Goal: Communication & Community: Connect with others

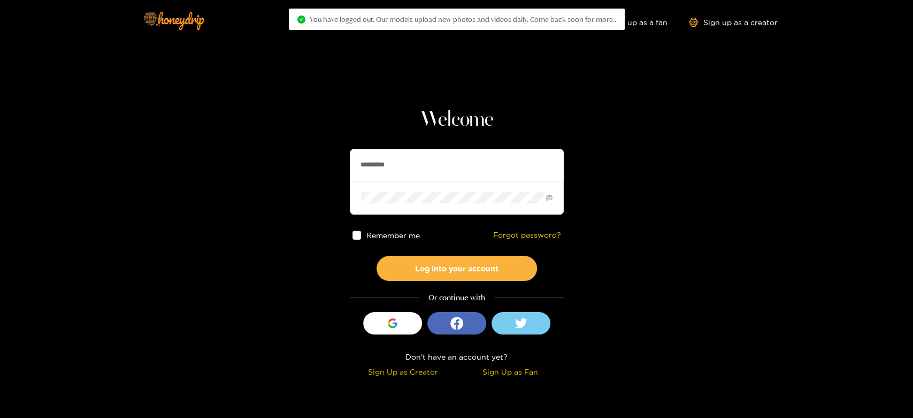
drag, startPoint x: 458, startPoint y: 171, endPoint x: 335, endPoint y: 151, distance: 124.7
click at [335, 151] on section "Welcome ********* Remember me Forgot password? Log into your account Or continu…" at bounding box center [456, 190] width 913 height 380
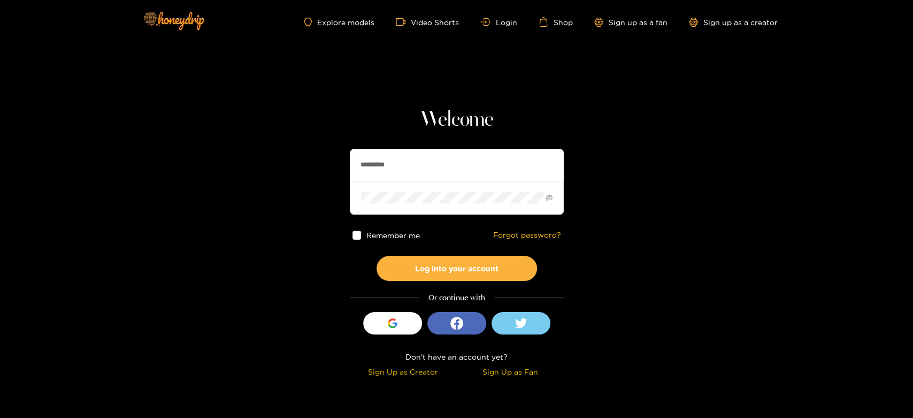
paste input "text"
type input "******"
click at [402, 282] on div "Welcome ****** Remember me Forgot password? Log into your account Or continue w…" at bounding box center [457, 243] width 214 height 273
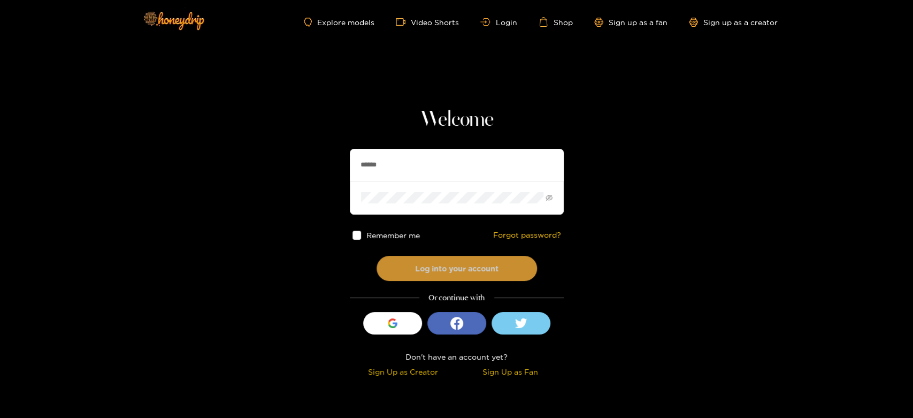
click at [390, 268] on button "Log into your account" at bounding box center [457, 268] width 160 height 25
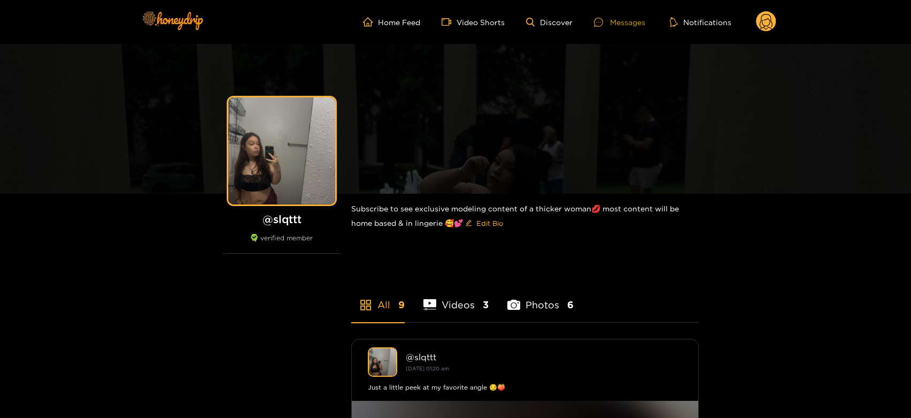
click at [603, 21] on icon at bounding box center [598, 22] width 9 height 9
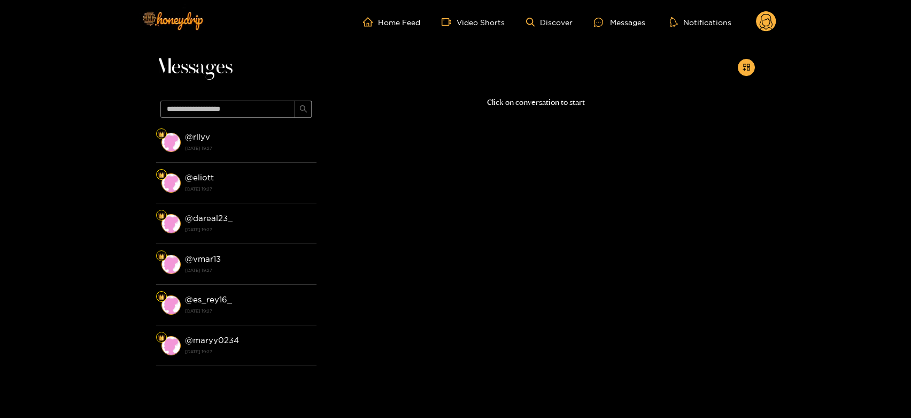
click at [255, 137] on div "@ rllyv [DATE] 19:27" at bounding box center [248, 142] width 126 height 24
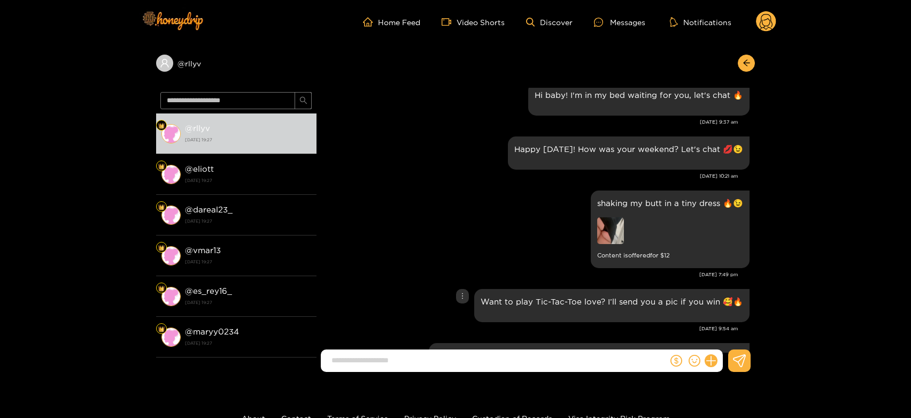
scroll to position [1510, 0]
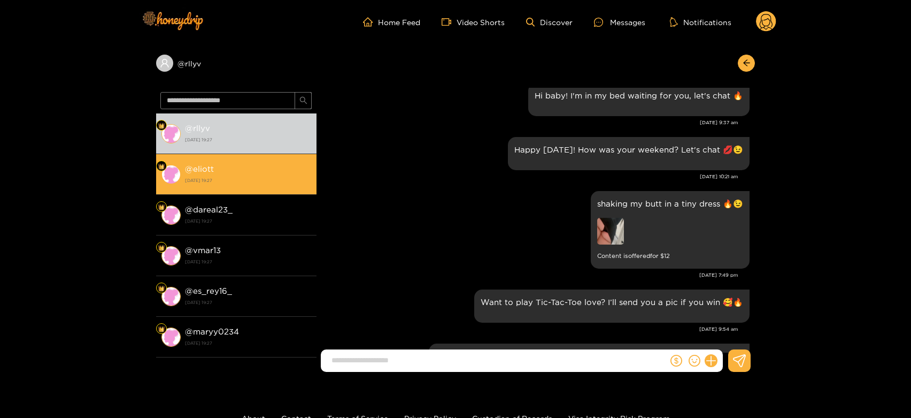
click at [240, 173] on div "@ eliott [DATE] 19:27" at bounding box center [248, 174] width 126 height 24
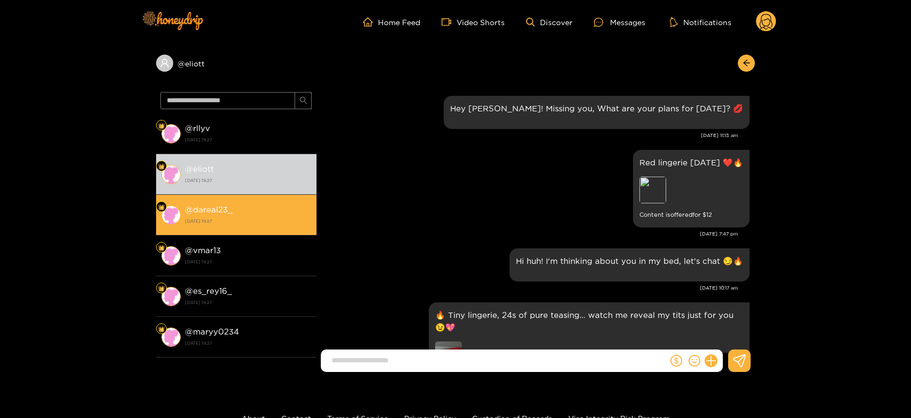
scroll to position [1689, 0]
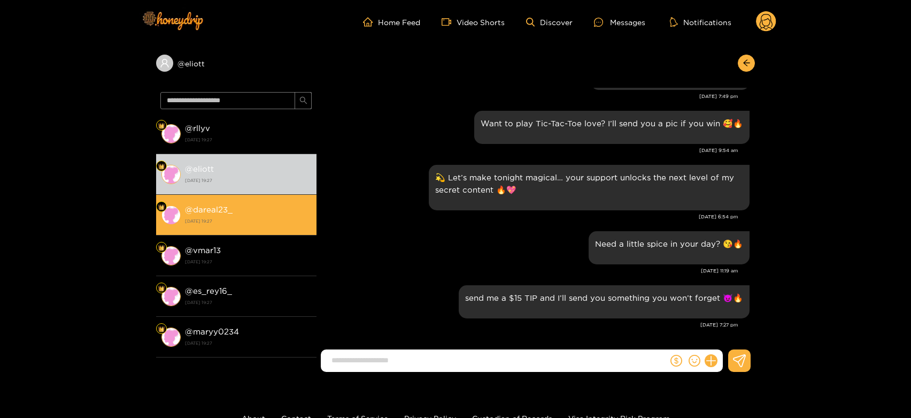
click at [225, 212] on strong "@ dareal23_" at bounding box center [209, 209] width 48 height 9
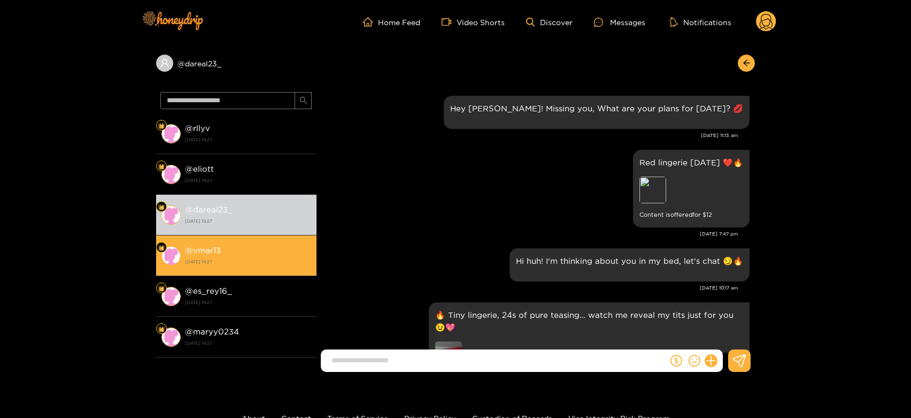
scroll to position [1689, 0]
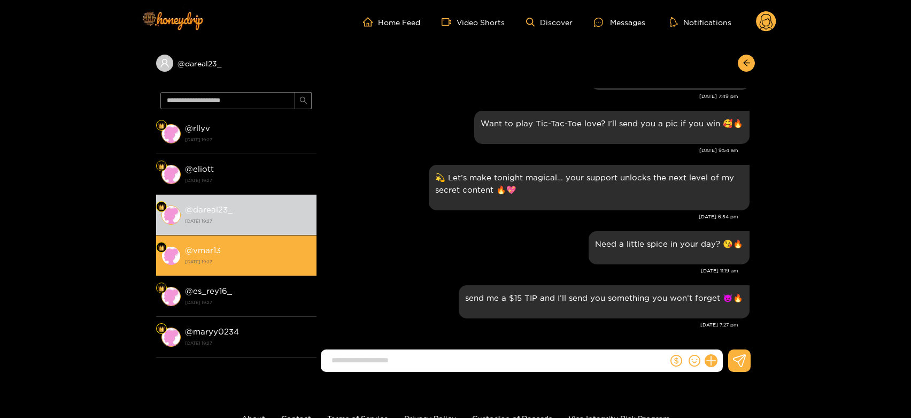
click at [222, 255] on div "@ vmar13 [DATE] 19:27" at bounding box center [248, 255] width 126 height 24
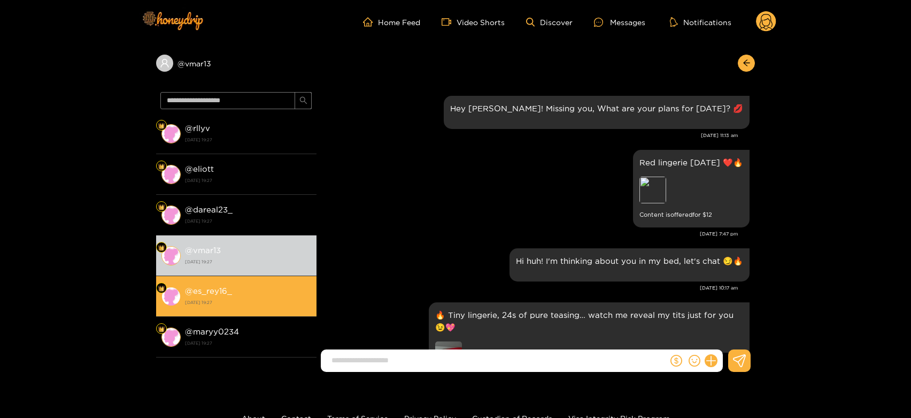
scroll to position [1689, 0]
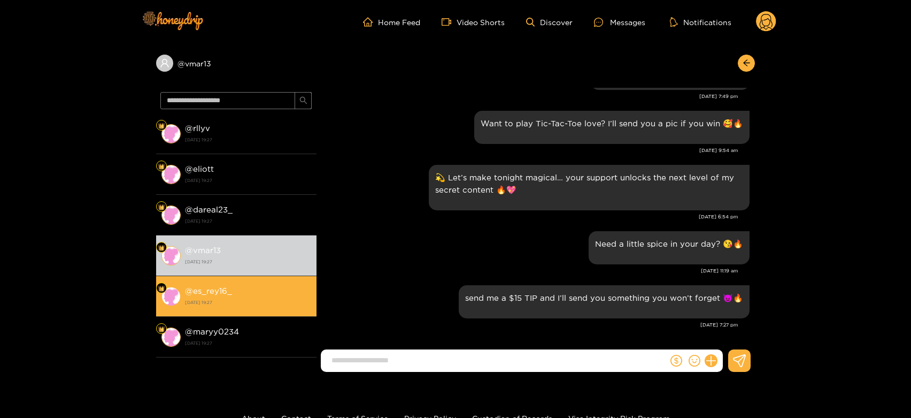
click at [227, 285] on div "@ es_rey16_ [DATE] 19:27" at bounding box center [248, 296] width 126 height 24
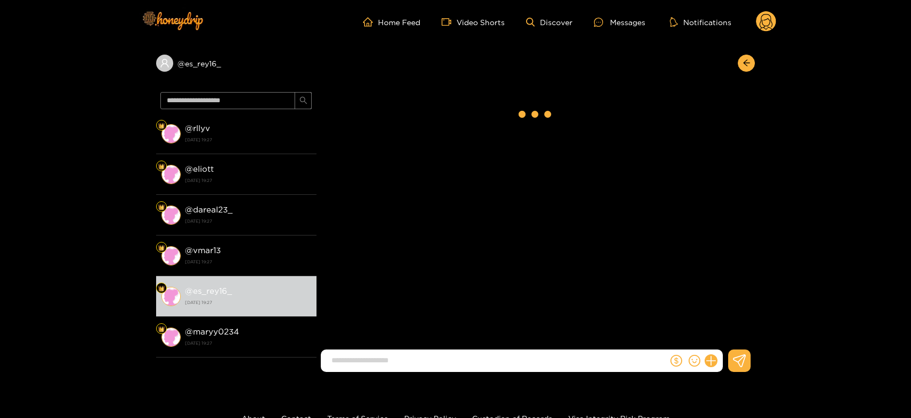
scroll to position [1202, 0]
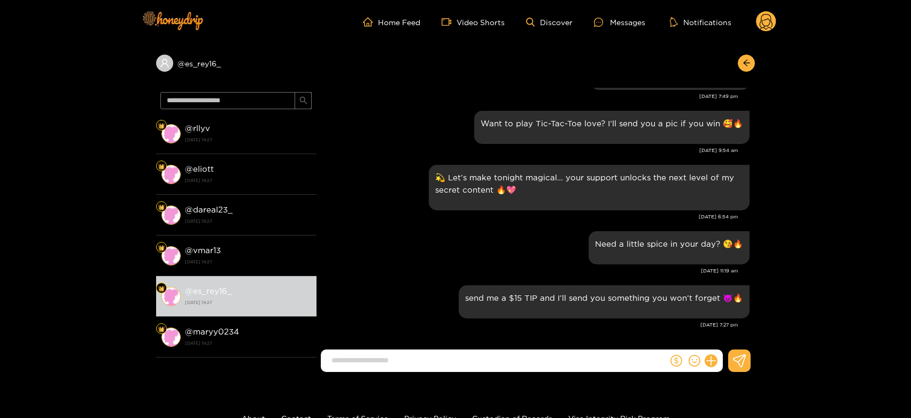
click at [763, 24] on icon at bounding box center [766, 23] width 13 height 19
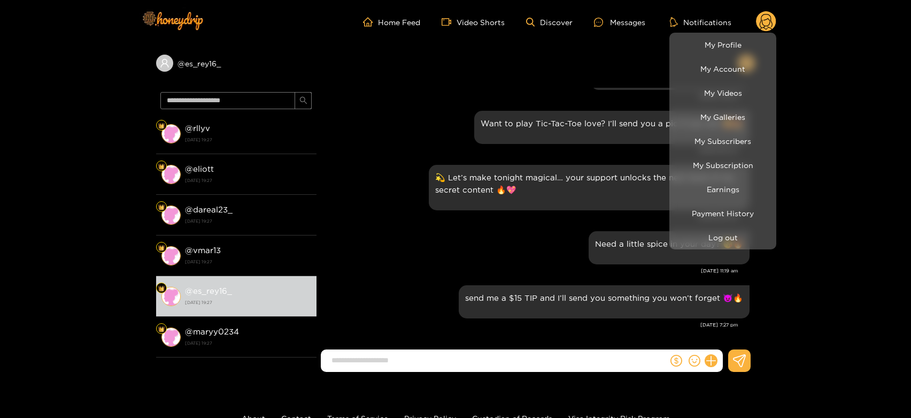
click at [412, 219] on div at bounding box center [455, 209] width 911 height 418
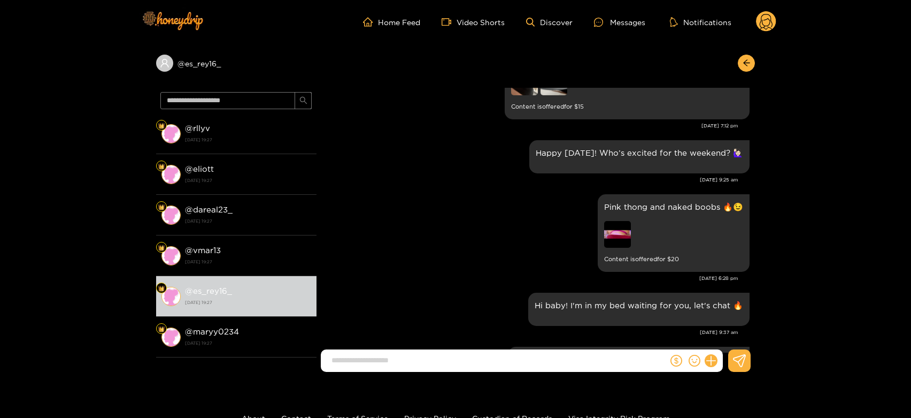
scroll to position [667, 0]
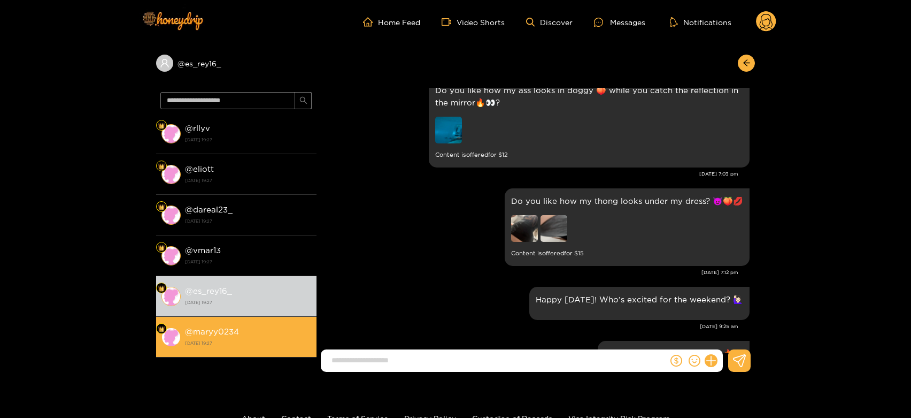
click at [244, 324] on li "@ maryy0234 [DATE] 19:27" at bounding box center [236, 337] width 160 height 41
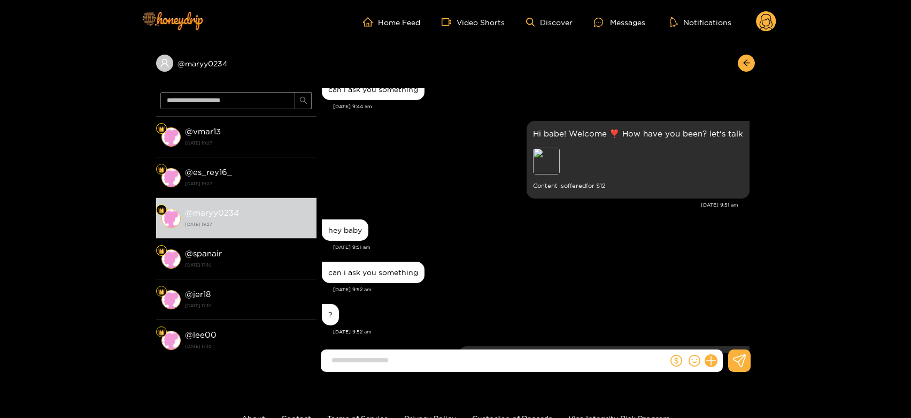
scroll to position [120, 0]
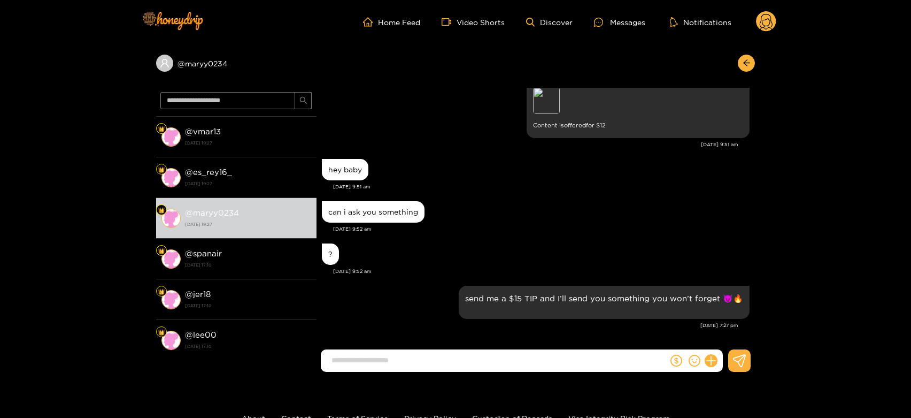
click at [772, 17] on circle at bounding box center [766, 21] width 20 height 20
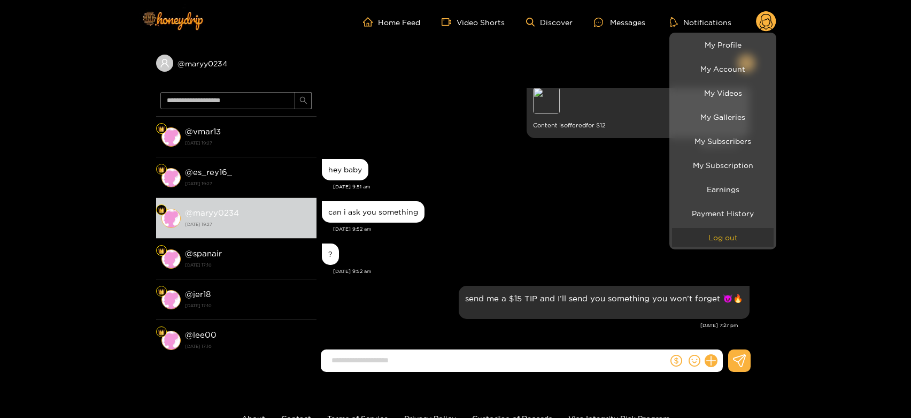
click at [732, 230] on button "Log out" at bounding box center [723, 237] width 102 height 19
